Goal: Find specific page/section: Find specific page/section

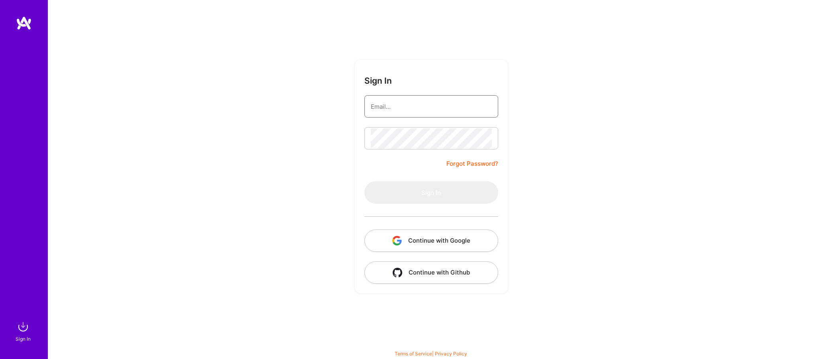
click at [417, 109] on input "email" at bounding box center [431, 106] width 121 height 20
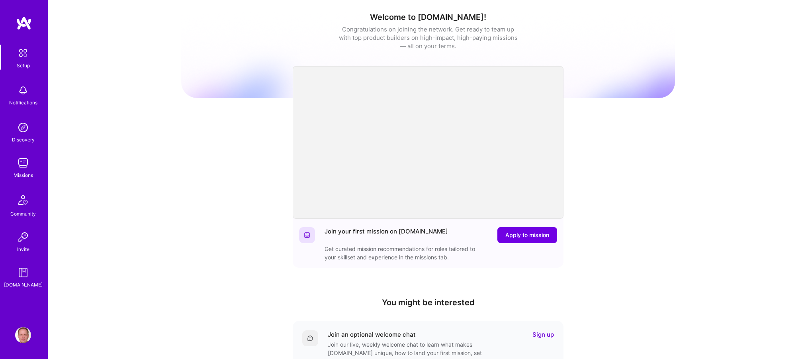
click at [25, 158] on img at bounding box center [23, 163] width 16 height 16
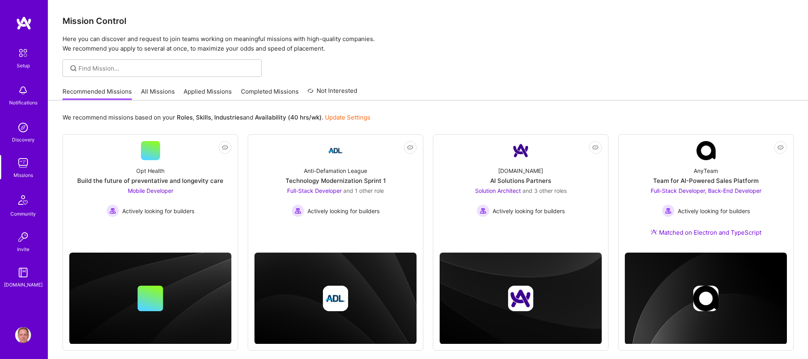
click at [225, 85] on div "Recommended Missions All Missions Applied Missions Completed Missions Not Inter…" at bounding box center [210, 91] width 295 height 17
click at [221, 88] on link "Applied Missions" at bounding box center [208, 93] width 48 height 13
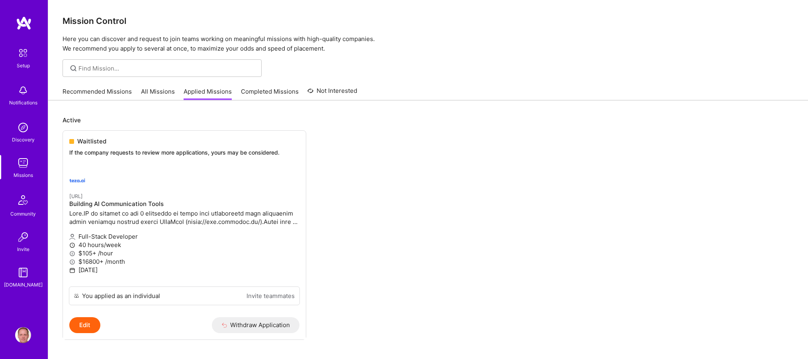
click at [102, 91] on link "Recommended Missions" at bounding box center [97, 93] width 69 height 13
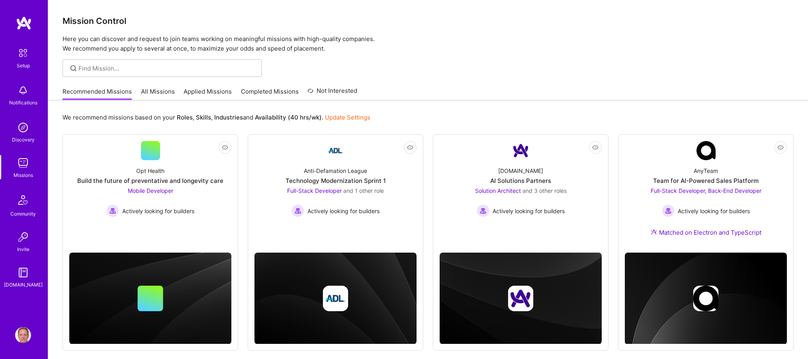
click at [495, 91] on div "Recommended Missions All Missions Applied Missions Completed Missions Not Inter…" at bounding box center [428, 91] width 731 height 17
